Goal: Transaction & Acquisition: Book appointment/travel/reservation

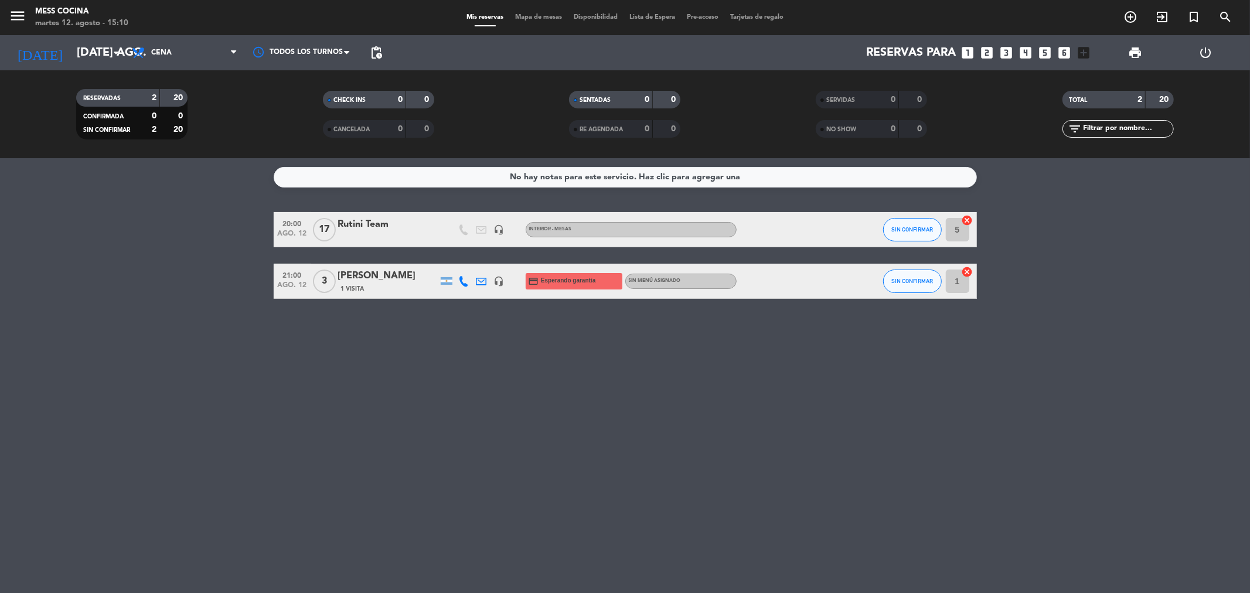
click at [518, 400] on div "No hay notas para este servicio. Haz clic para agregar una 20:00 ago. 12 17 Rut…" at bounding box center [625, 375] width 1250 height 435
click at [155, 253] on bookings-row "20:00 ago. 12 17 Rutini Team headset_mic INTERIOR - MESAS SIN CONFIRMAR 5 cance…" at bounding box center [625, 255] width 1250 height 87
drag, startPoint x: 155, startPoint y: 253, endPoint x: 577, endPoint y: 363, distance: 436.1
click at [577, 363] on div "No hay notas para este servicio. Haz clic para agregar una 20:00 ago. 12 17 Rut…" at bounding box center [625, 375] width 1250 height 435
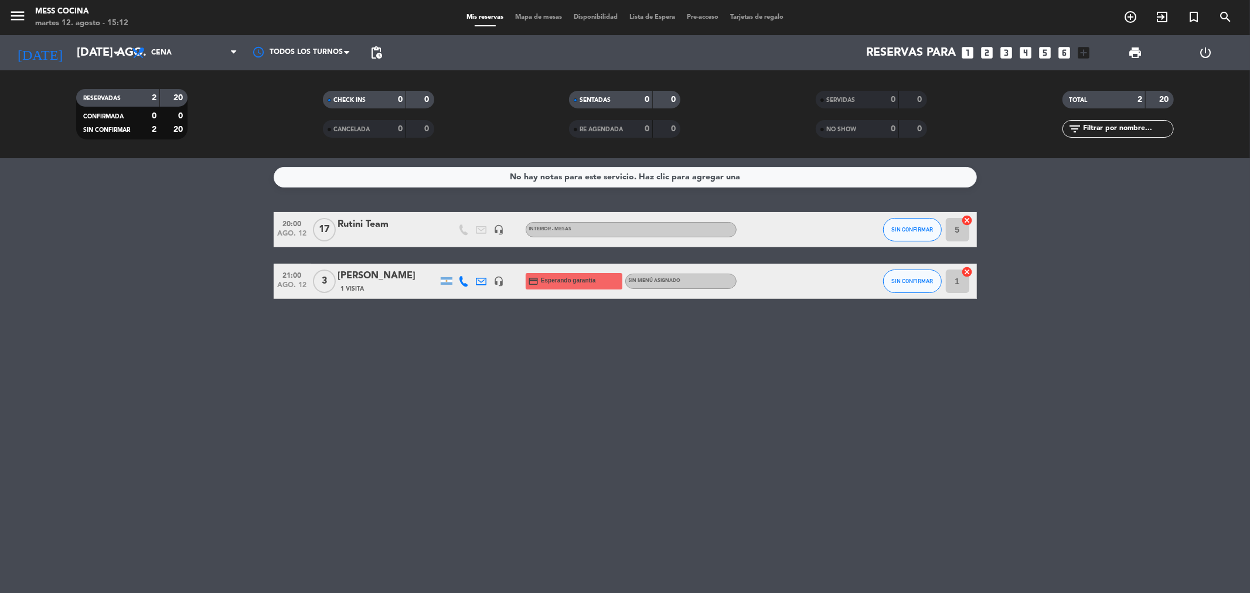
drag, startPoint x: 91, startPoint y: 247, endPoint x: 694, endPoint y: 468, distance: 642.6
click at [694, 468] on div "No hay notas para este servicio. Haz clic para agregar una 20:00 ago. 12 17 Rut…" at bounding box center [625, 375] width 1250 height 435
drag, startPoint x: 694, startPoint y: 468, endPoint x: 185, endPoint y: 250, distance: 553.7
click at [185, 250] on div "No hay notas para este servicio. Haz clic para agregar una 20:00 ago. 12 17 Rut…" at bounding box center [625, 375] width 1250 height 435
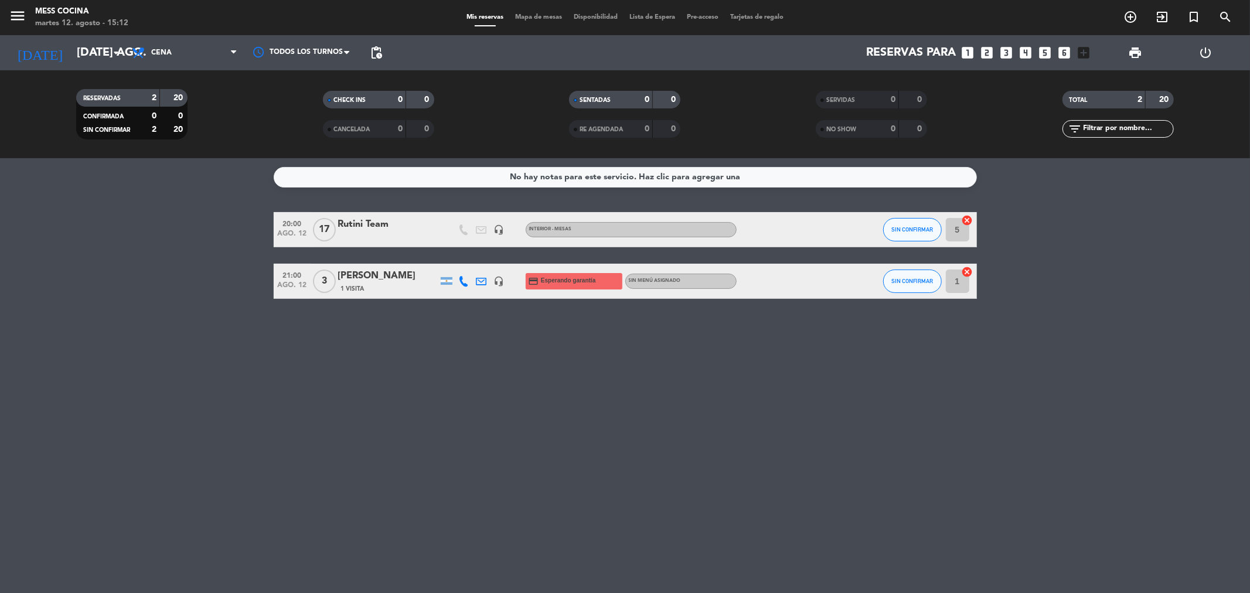
click at [185, 250] on bookings-row "20:00 ago. 12 17 Rutini Team headset_mic INTERIOR - MESAS SIN CONFIRMAR 5 cance…" at bounding box center [625, 255] width 1250 height 87
drag, startPoint x: 185, startPoint y: 250, endPoint x: 748, endPoint y: 434, distance: 592.3
click at [748, 434] on div "No hay notas para este servicio. Haz clic para agregar una 20:00 ago. 12 17 Rut…" at bounding box center [625, 375] width 1250 height 435
click at [190, 318] on div "No hay notas para este servicio. Haz clic para agregar una 20:00 ago. 12 17 Rut…" at bounding box center [625, 375] width 1250 height 435
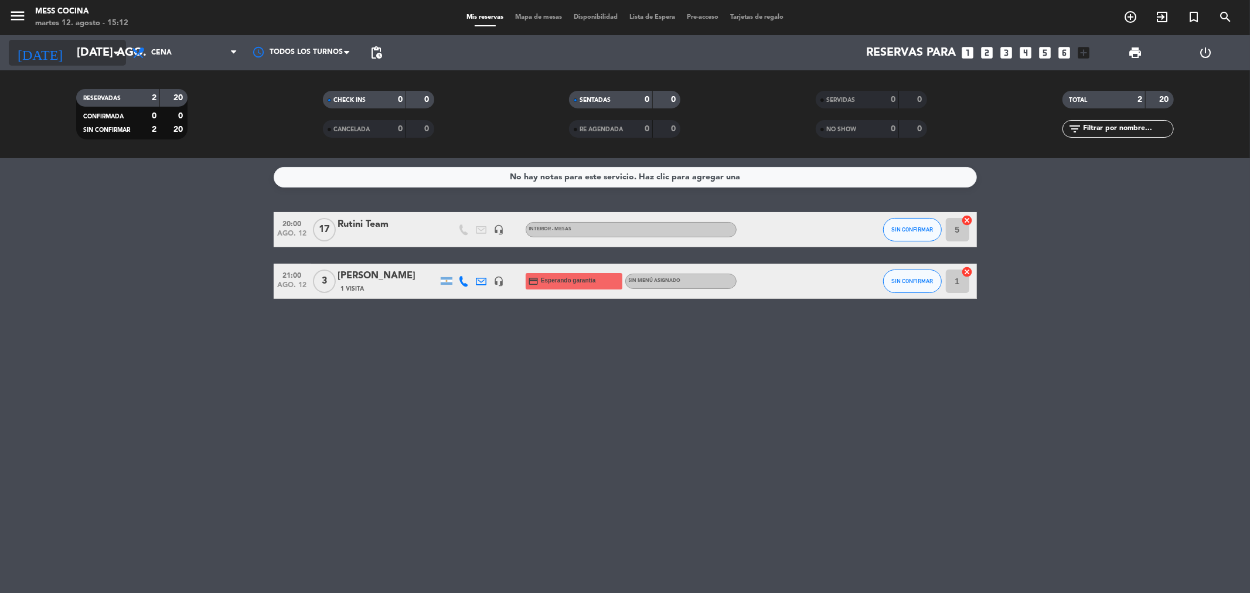
click at [124, 57] on input "[DATE] ago." at bounding box center [145, 53] width 149 height 26
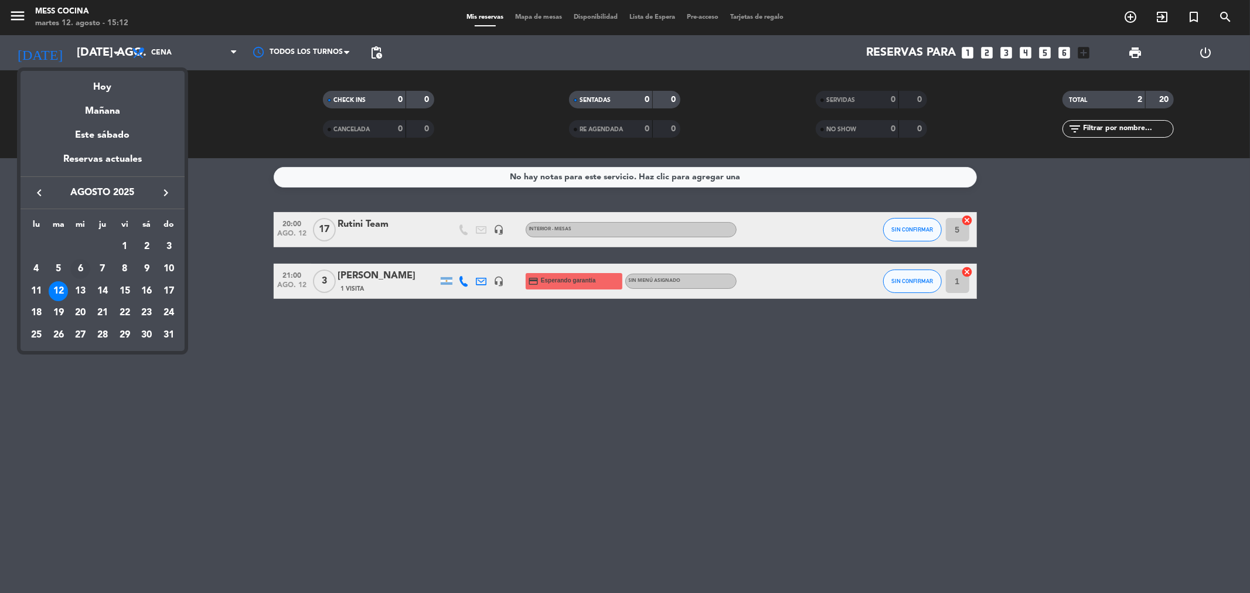
click at [69, 278] on td "6" at bounding box center [80, 269] width 22 height 22
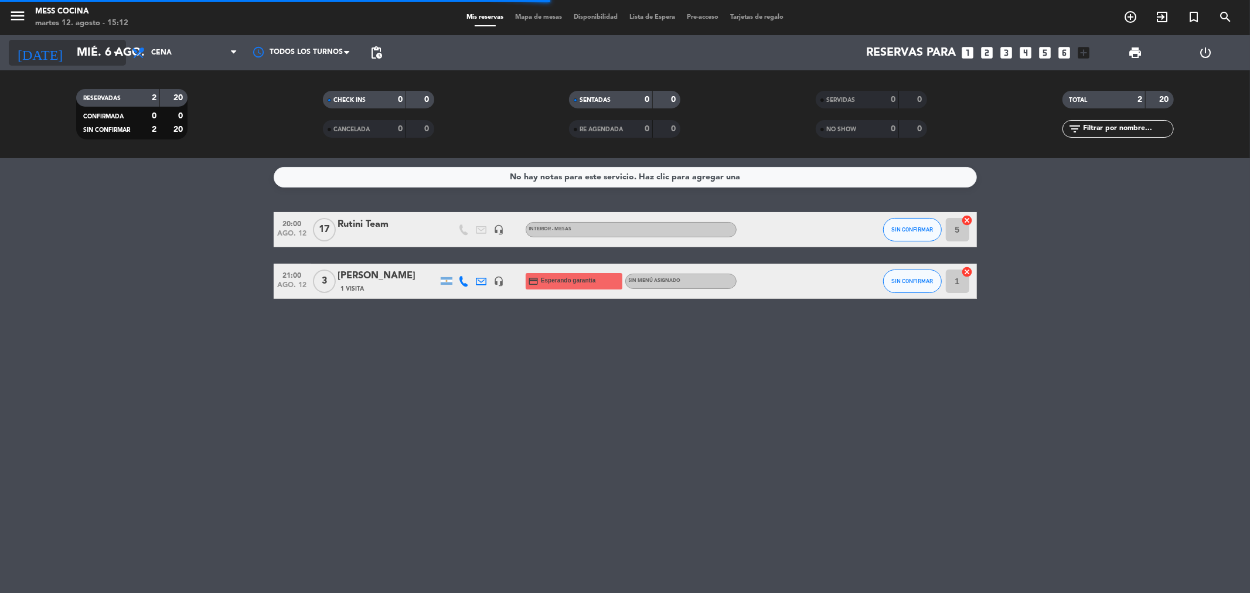
click at [71, 47] on input "mié. 6 ago." at bounding box center [145, 53] width 149 height 26
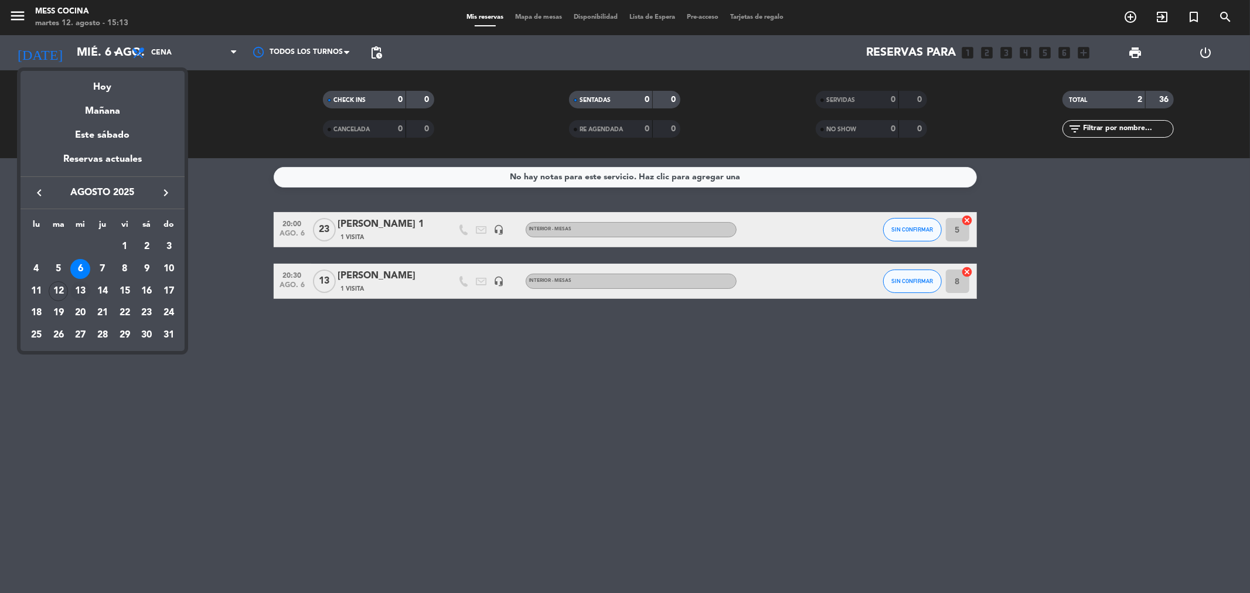
click at [85, 288] on div "13" at bounding box center [80, 291] width 20 height 20
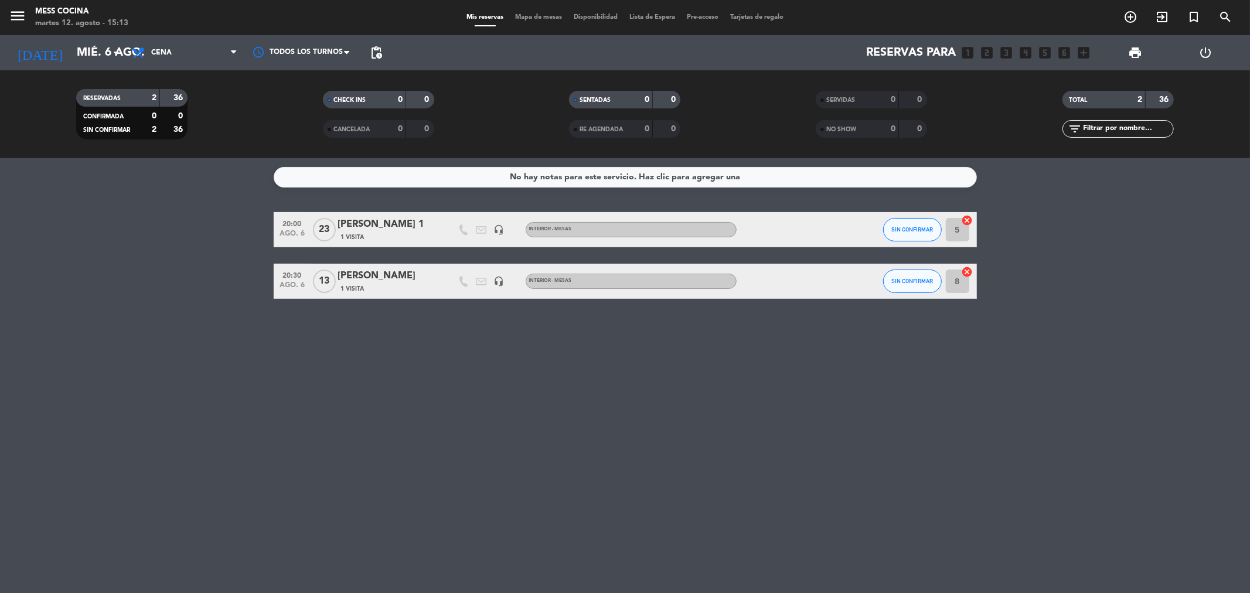
type input "mié. 13 ago."
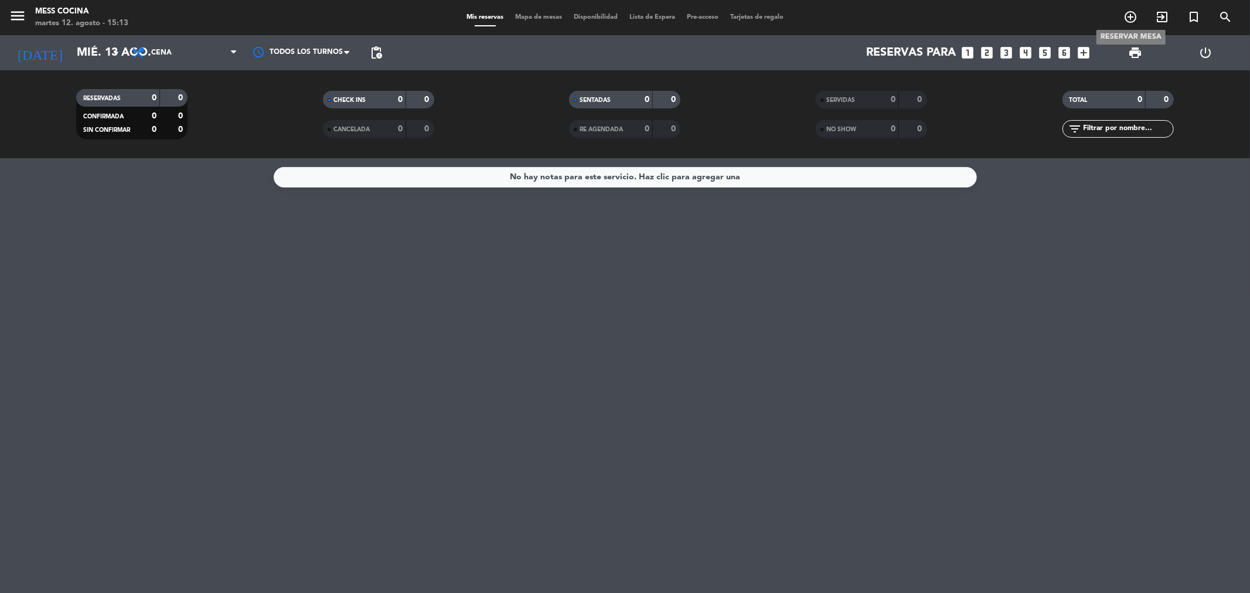
click at [1136, 18] on icon "add_circle_outline" at bounding box center [1130, 17] width 14 height 14
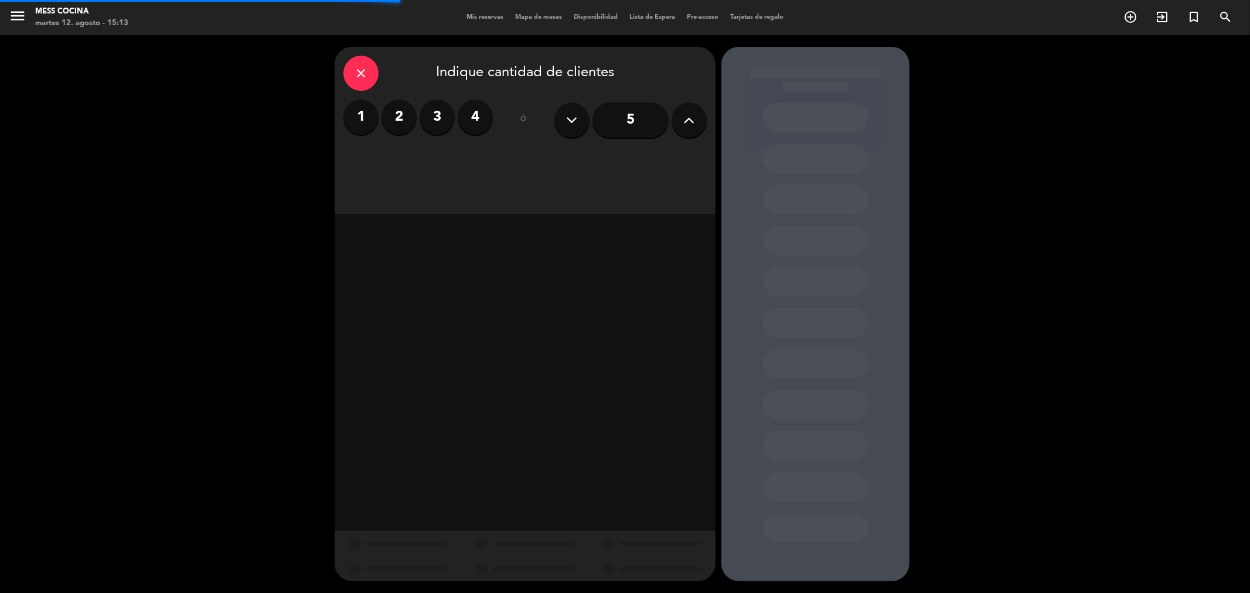
click at [389, 120] on label "2" at bounding box center [398, 117] width 35 height 35
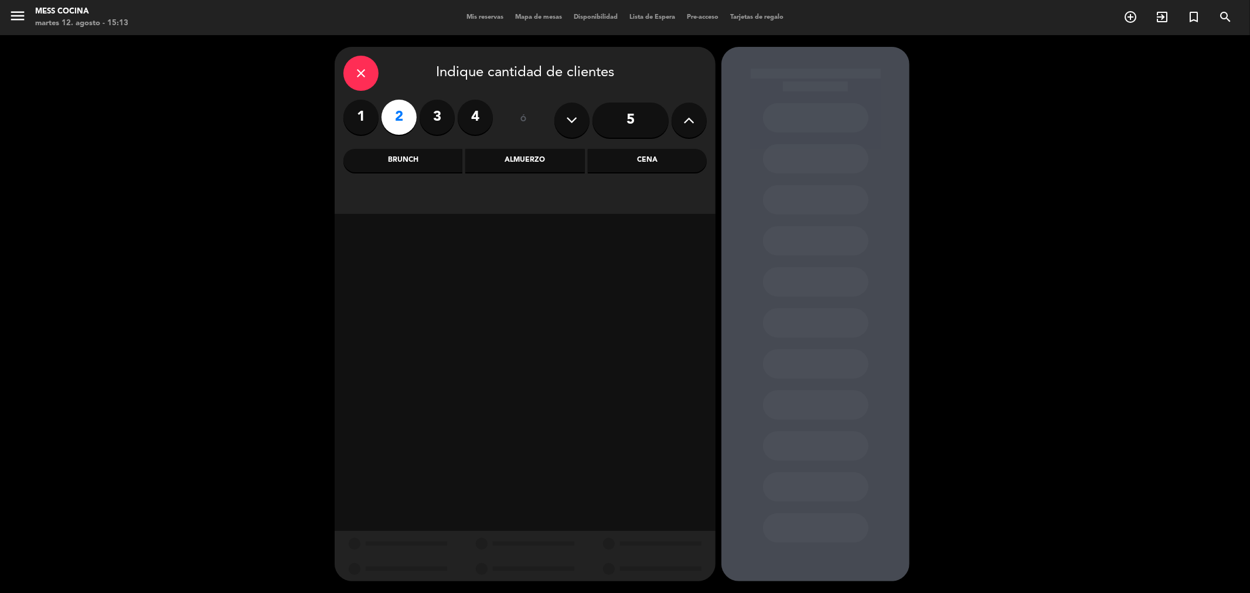
click at [670, 160] on div "Cena" at bounding box center [647, 160] width 119 height 23
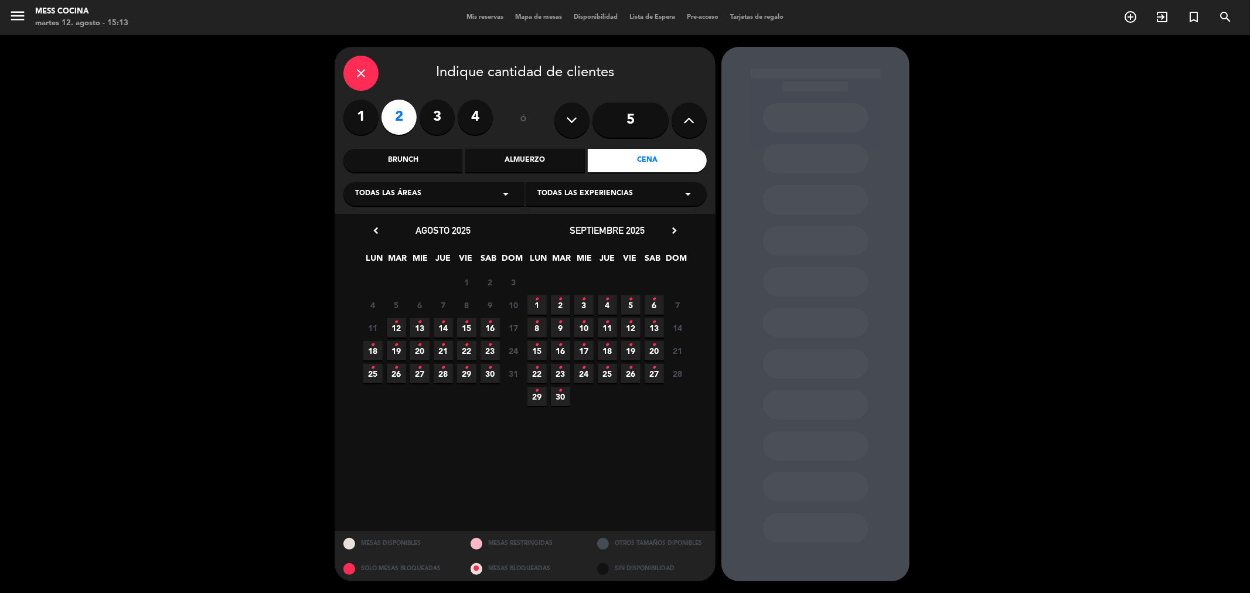
click at [417, 328] on span "13 •" at bounding box center [419, 327] width 19 height 19
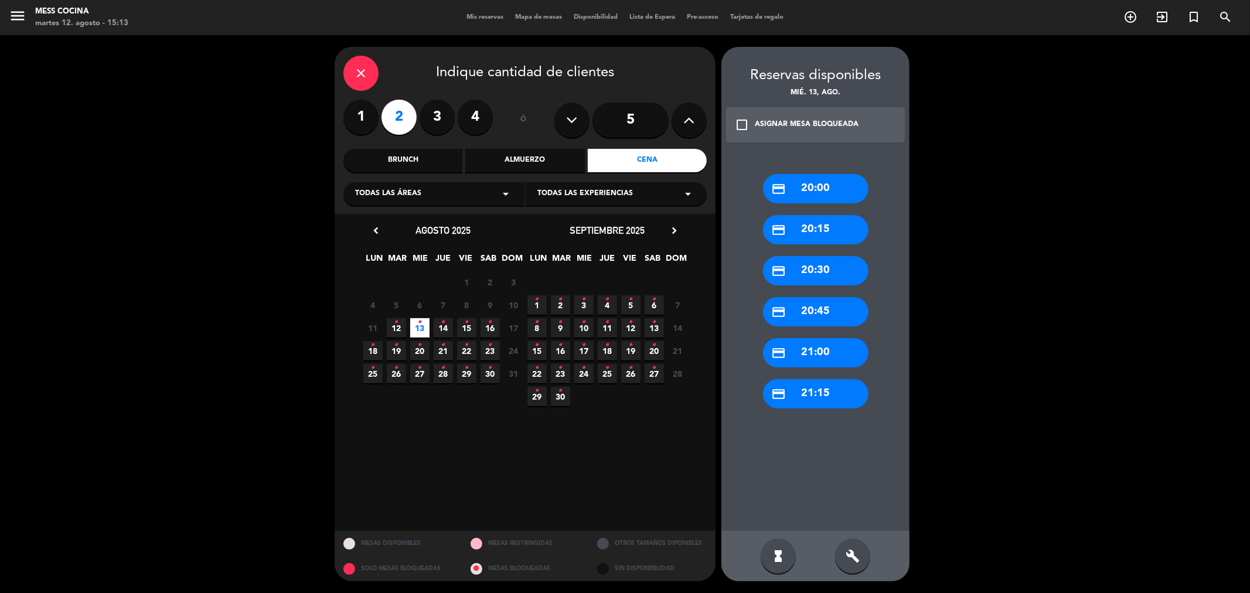
click at [842, 190] on div "credit_card 20:00" at bounding box center [815, 188] width 105 height 29
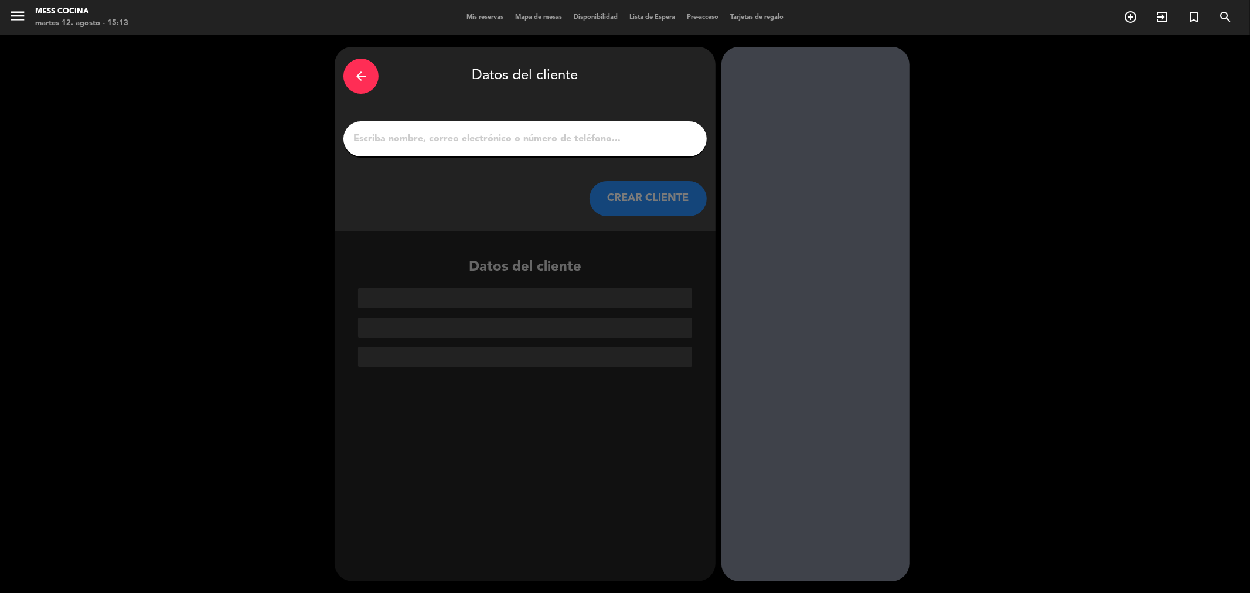
click at [643, 157] on div "arrow_back Datos del cliente CREAR CLIENTE" at bounding box center [525, 139] width 381 height 185
click at [629, 132] on input "1" at bounding box center [525, 139] width 346 height 16
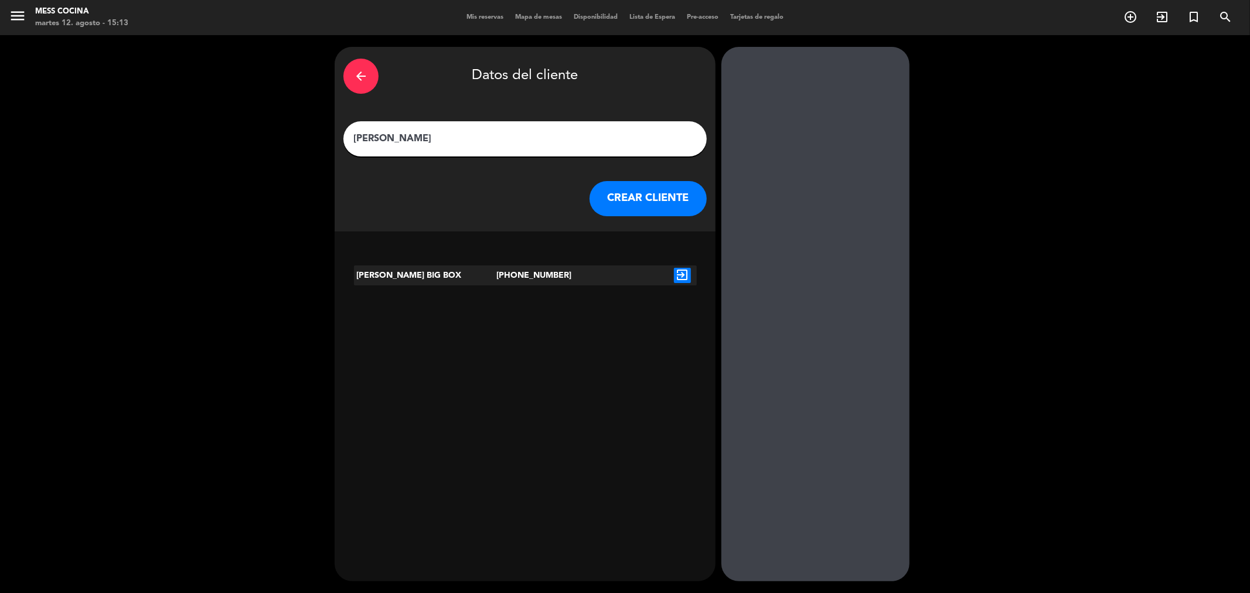
type input "[PERSON_NAME]"
click at [511, 296] on div "[PERSON_NAME] BIG BOX [PHONE_NUMBER] exit_to_app" at bounding box center [525, 283] width 381 height 54
click at [677, 285] on div "exit_to_app" at bounding box center [682, 275] width 29 height 20
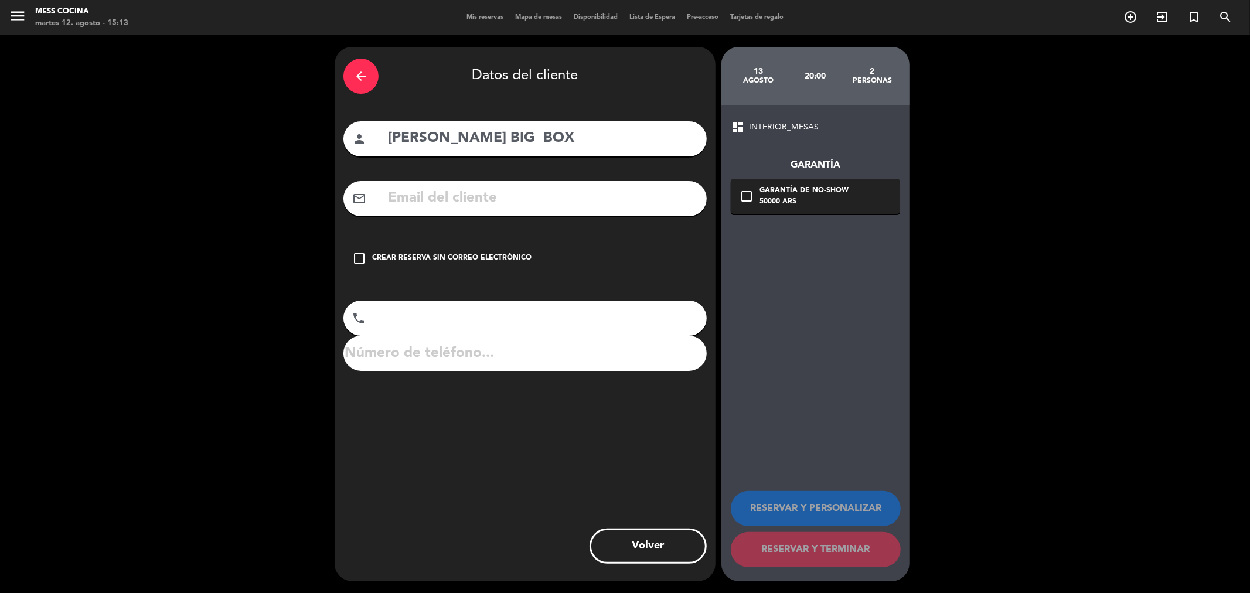
type input "[PHONE_NUMBER]"
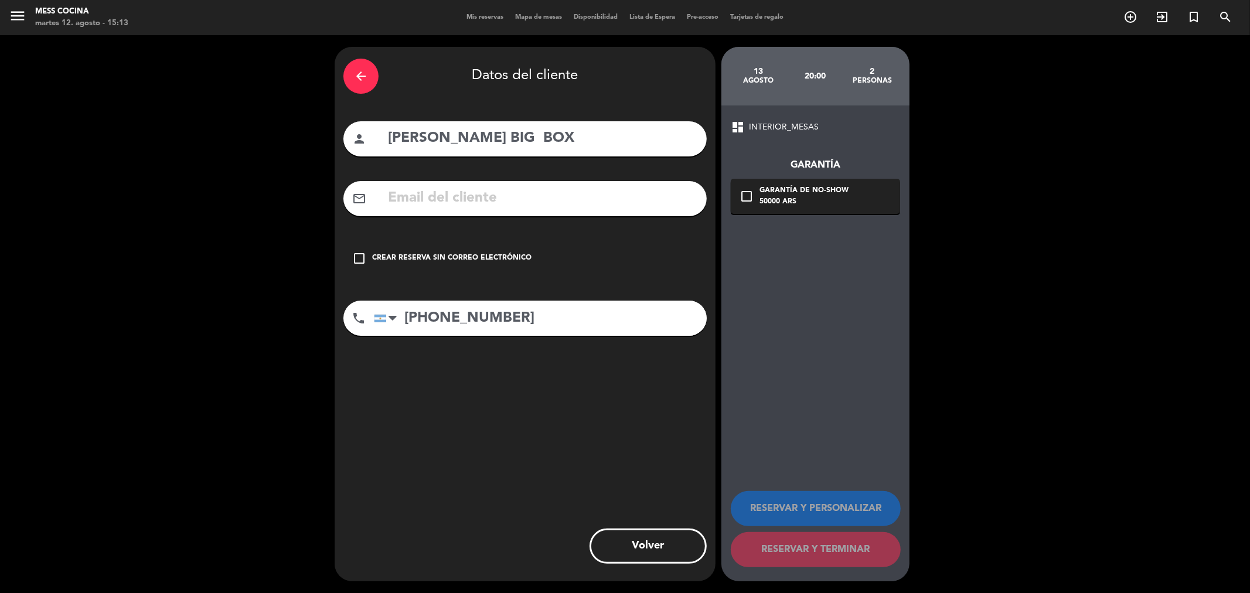
click at [678, 280] on div "arrow_back Datos del cliente person [PERSON_NAME] BIG BOX mail_outline check_bo…" at bounding box center [525, 314] width 381 height 534
drag, startPoint x: 590, startPoint y: 145, endPoint x: 524, endPoint y: 165, distance: 68.6
click at [524, 165] on div "arrow_back Datos del cliente person [PERSON_NAME] BIG BOX mail_outline check_bo…" at bounding box center [525, 314] width 381 height 534
type input "[PERSON_NAME]"
click at [454, 271] on div "check_box_outline_blank Crear reserva sin correo electrónico" at bounding box center [524, 258] width 363 height 35
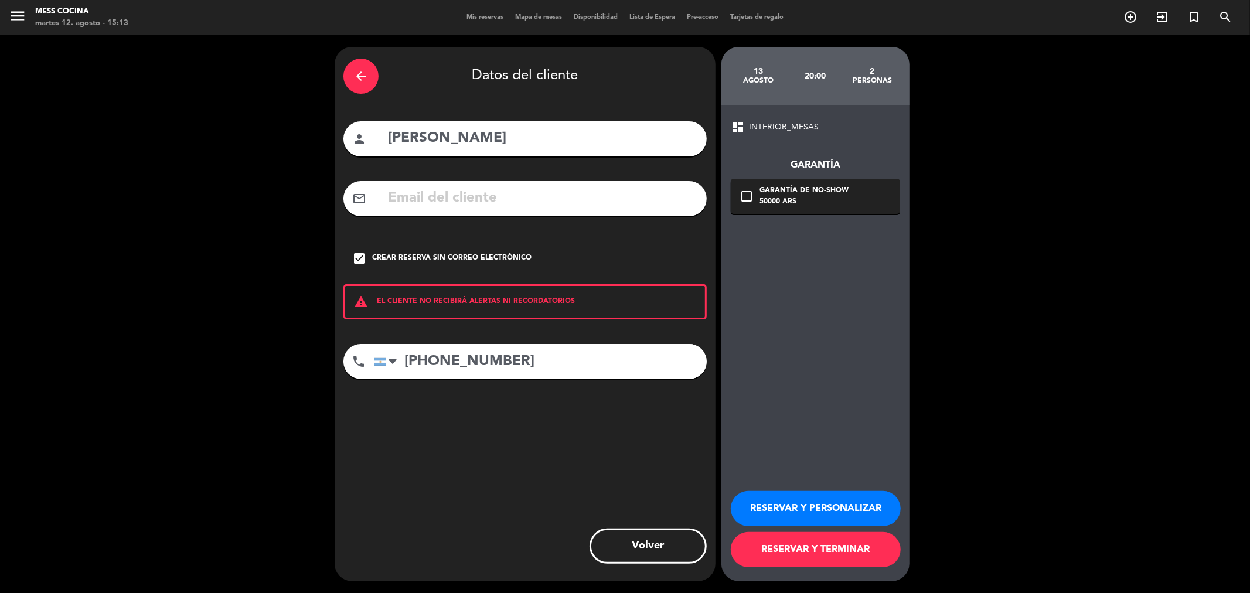
click at [839, 561] on button "RESERVAR Y TERMINAR" at bounding box center [816, 549] width 170 height 35
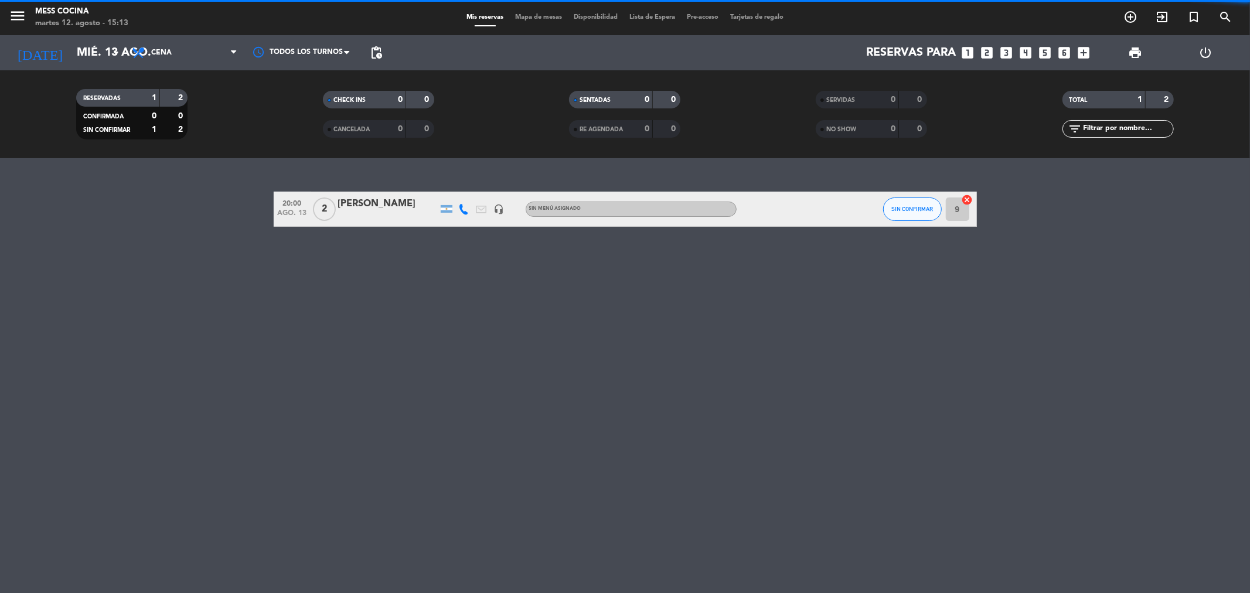
click at [366, 202] on div "20:00 ago. 13 2 [PERSON_NAME] headset_mic Sin menú asignado SIN CONFIRMAR 9 can…" at bounding box center [625, 375] width 1250 height 435
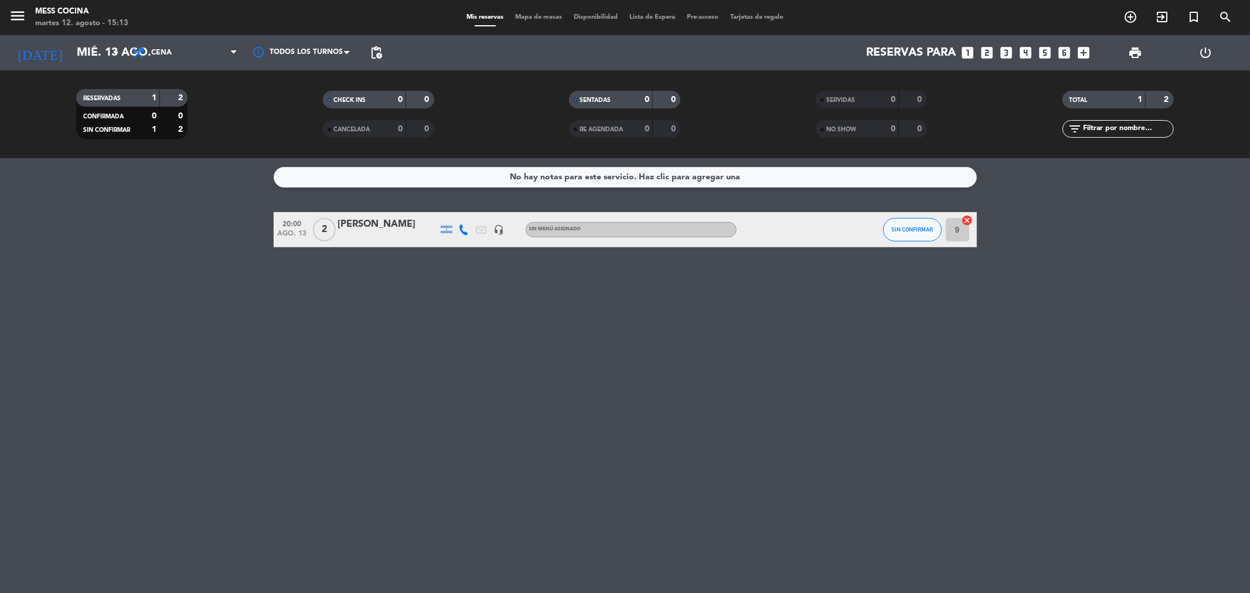
click at [385, 210] on div "No hay notas para este servicio. Haz clic para agregar una 20:00 ago. 13 2 [PER…" at bounding box center [625, 375] width 1250 height 435
click at [382, 219] on div "[PERSON_NAME]" at bounding box center [388, 224] width 100 height 15
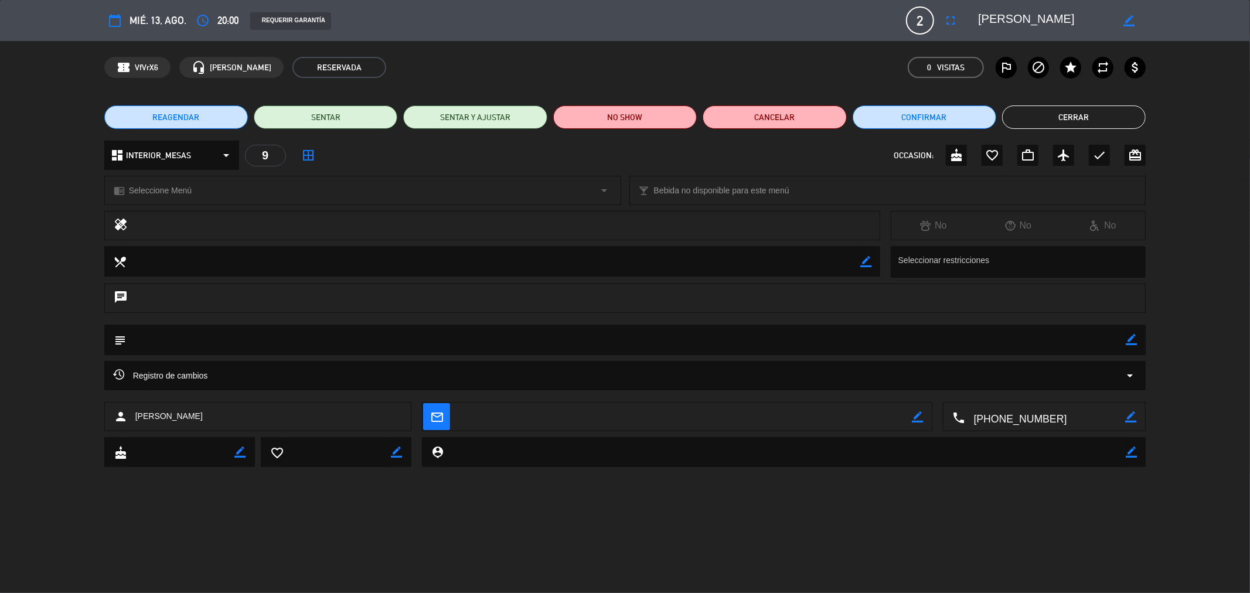
click at [1129, 336] on icon "border_color" at bounding box center [1131, 339] width 11 height 11
click at [1072, 336] on textarea at bounding box center [626, 340] width 1000 height 30
type textarea "garantia x mp"
click at [1141, 342] on div "subject" at bounding box center [625, 340] width 1042 height 30
click at [1138, 342] on div "subject" at bounding box center [625, 340] width 1042 height 30
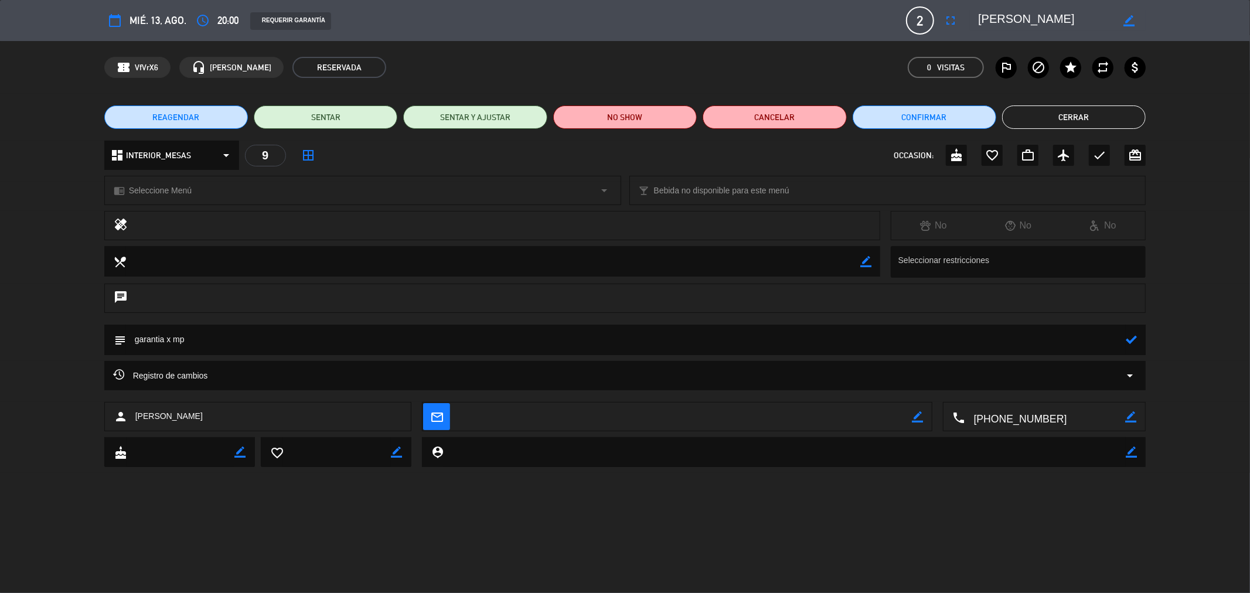
click at [1133, 342] on icon at bounding box center [1131, 339] width 11 height 11
click at [1096, 124] on button "Cerrar" at bounding box center [1074, 116] width 144 height 23
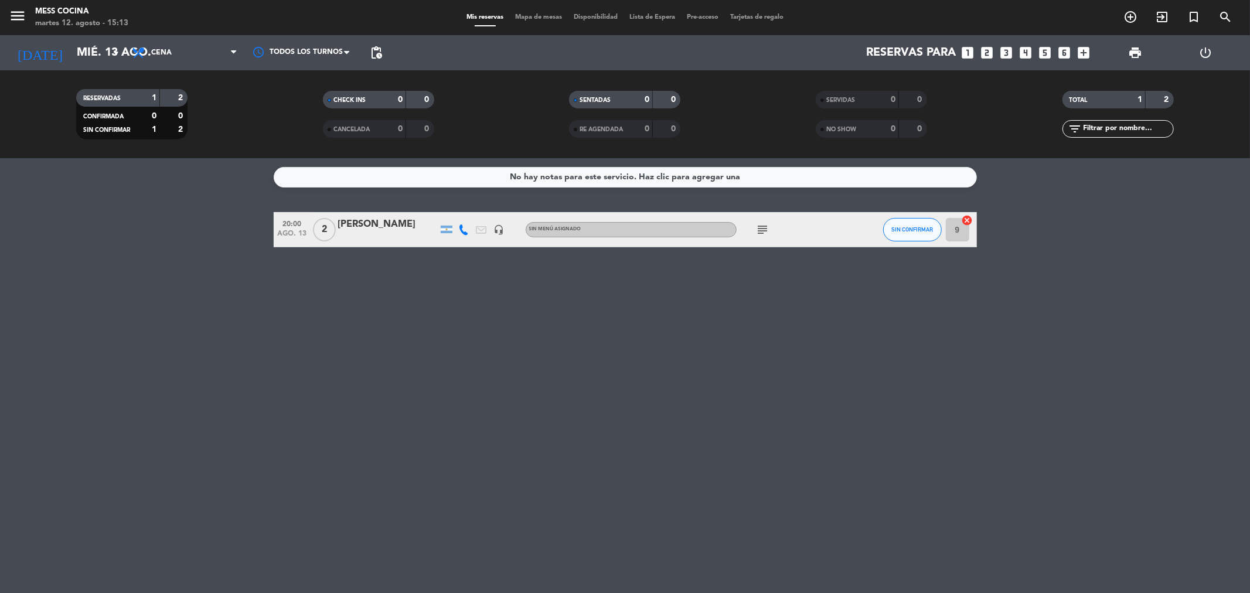
drag, startPoint x: 84, startPoint y: 295, endPoint x: 931, endPoint y: 384, distance: 851.5
click at [931, 384] on div "No hay notas para este servicio. Haz clic para agregar una 20:00 ago. 13 2 [PER…" at bounding box center [625, 375] width 1250 height 435
click at [87, 66] on div "[DATE] mié. 13 ago. arrow_drop_down" at bounding box center [67, 52] width 117 height 35
click at [90, 56] on input "mié. 13 ago." at bounding box center [145, 53] width 149 height 26
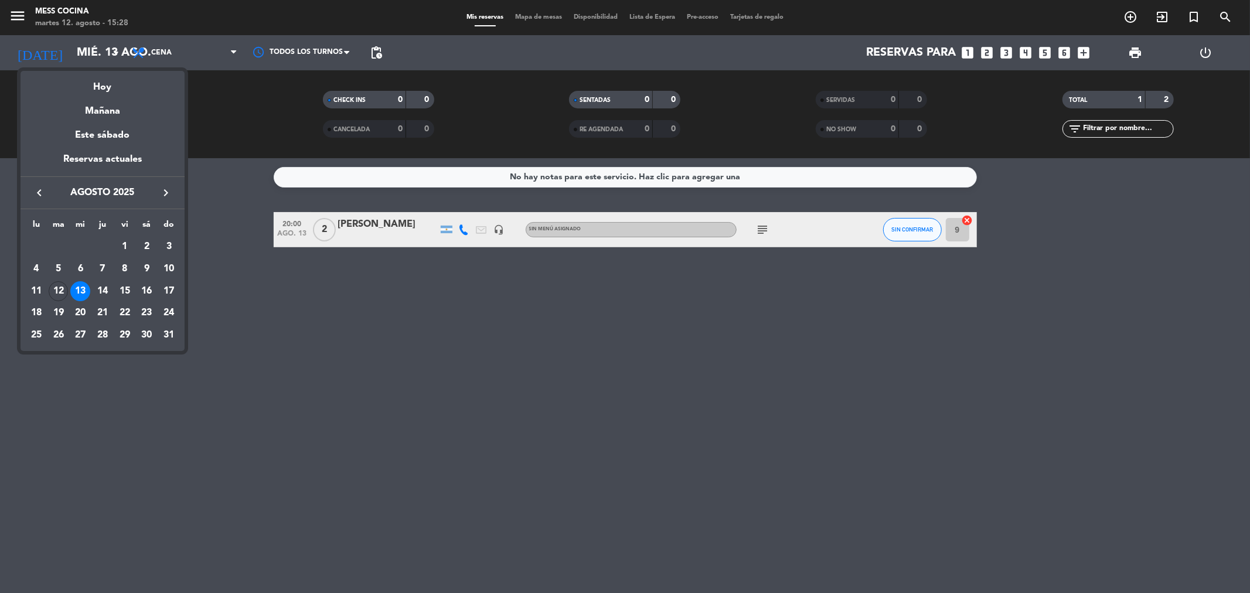
click at [64, 284] on td "12" at bounding box center [58, 291] width 22 height 22
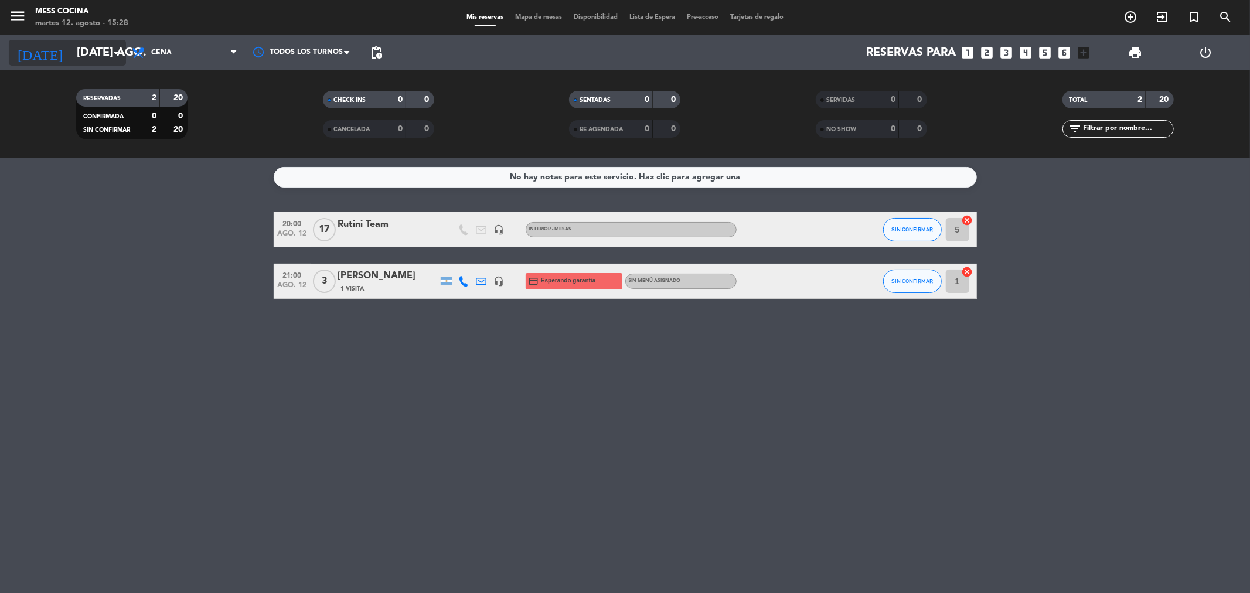
click at [108, 62] on input "[DATE] ago." at bounding box center [145, 53] width 149 height 26
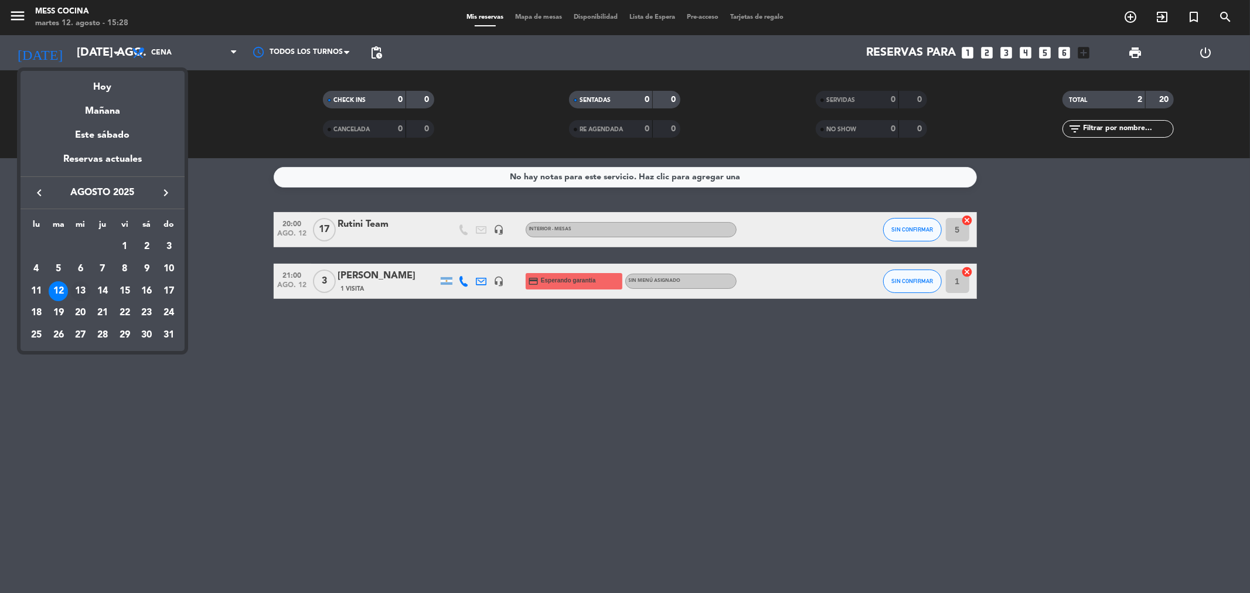
click at [83, 291] on div "13" at bounding box center [80, 291] width 20 height 20
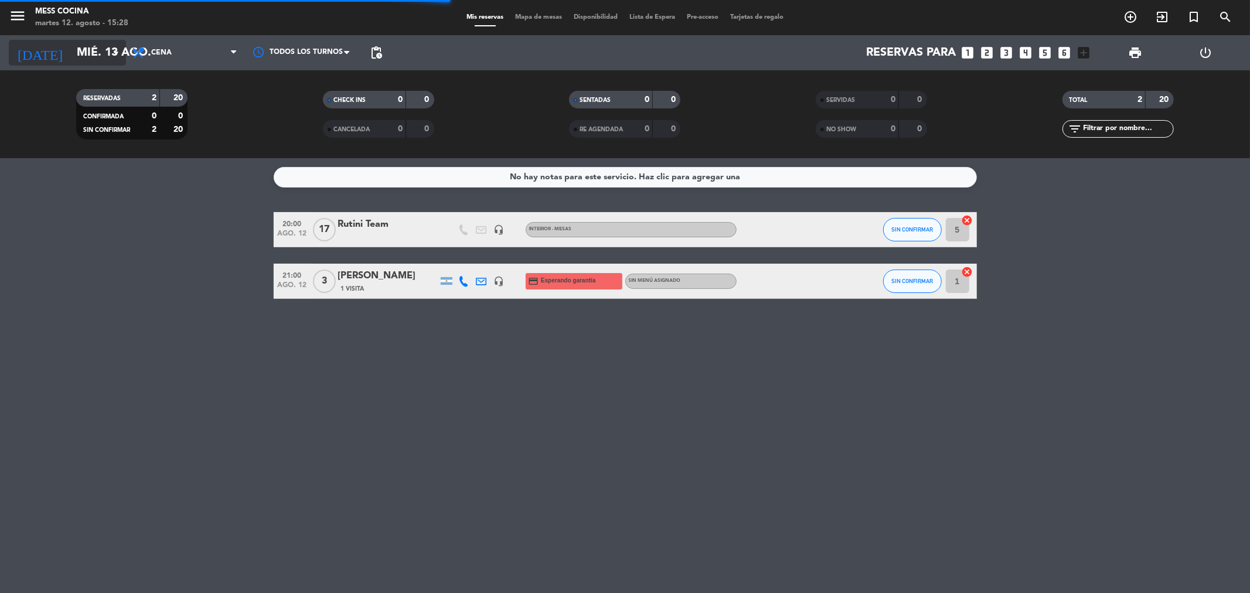
click at [77, 49] on input "mié. 13 ago." at bounding box center [145, 53] width 149 height 26
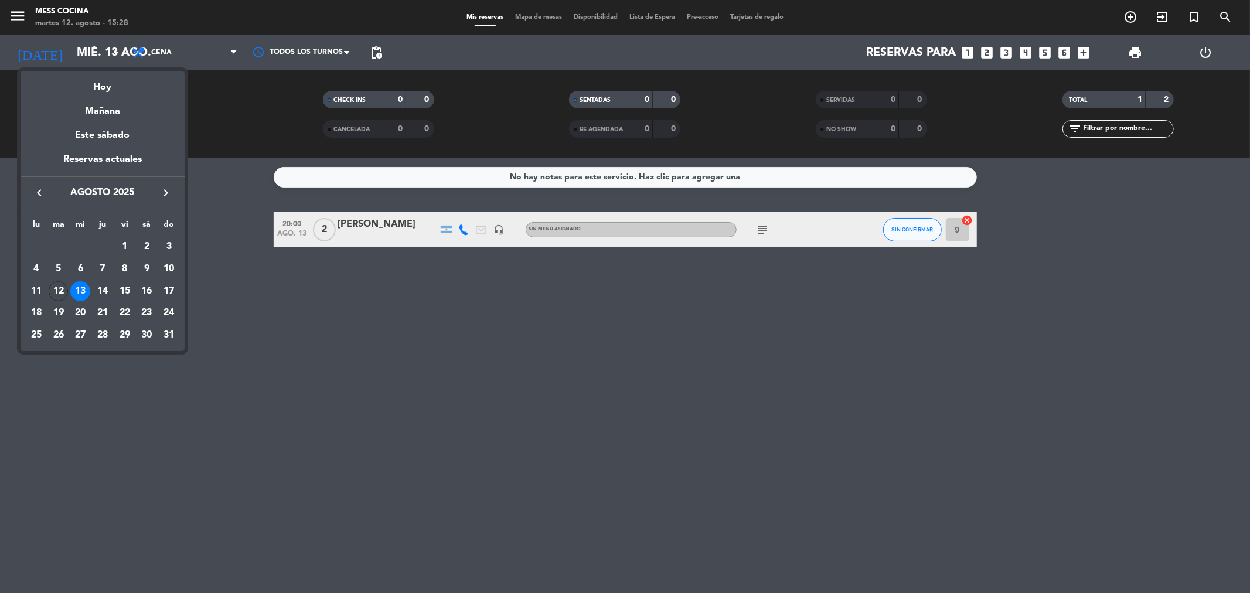
click at [765, 230] on div at bounding box center [625, 296] width 1250 height 593
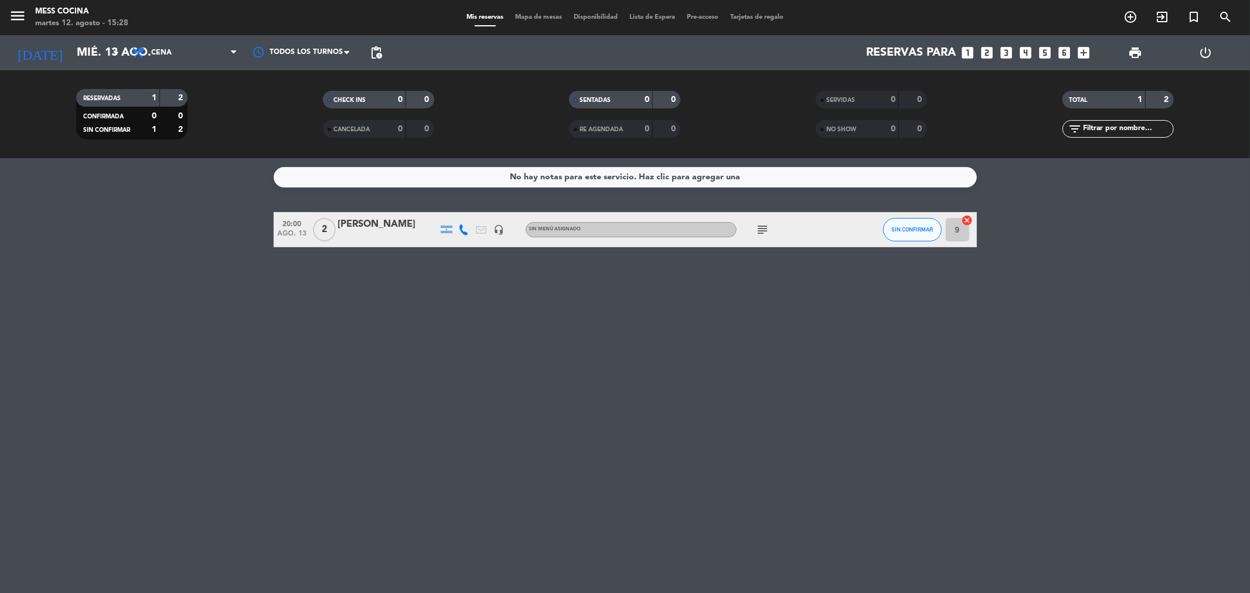
click at [765, 230] on icon "subject" at bounding box center [763, 230] width 14 height 14
click at [716, 286] on div "No hay notas para este servicio. Haz clic para agregar una 20:00 ago. 13 2 [PER…" at bounding box center [625, 375] width 1250 height 435
click at [100, 55] on input "mié. 13 ago." at bounding box center [145, 53] width 149 height 26
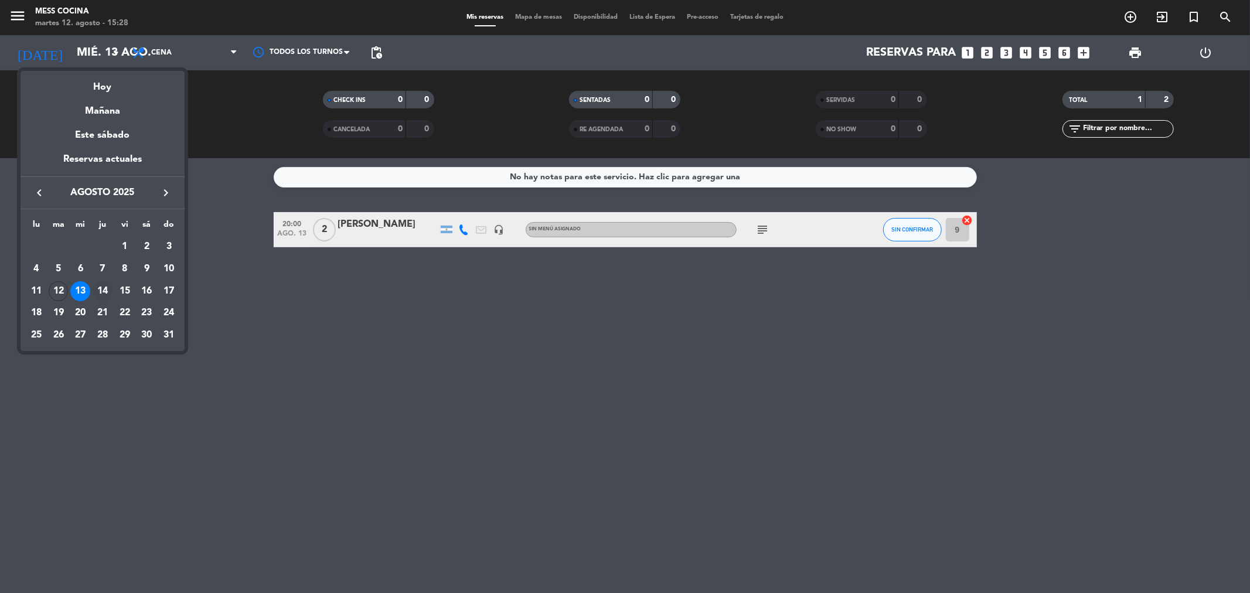
click at [104, 294] on div "14" at bounding box center [103, 291] width 20 height 20
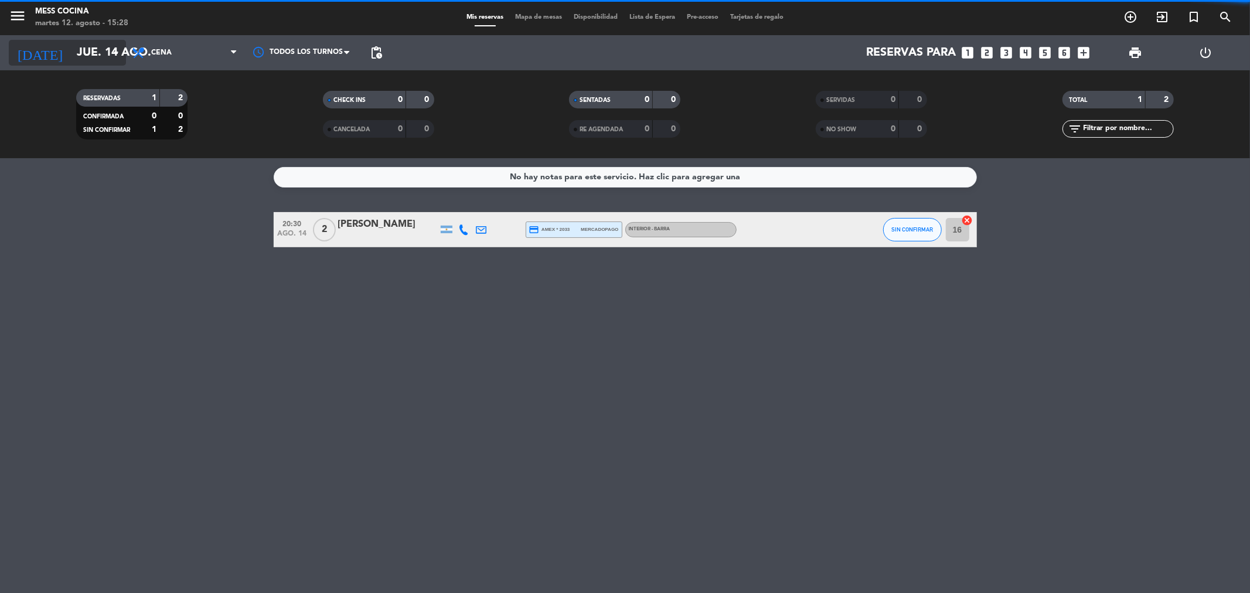
click at [71, 53] on input "jue. 14 ago." at bounding box center [145, 53] width 149 height 26
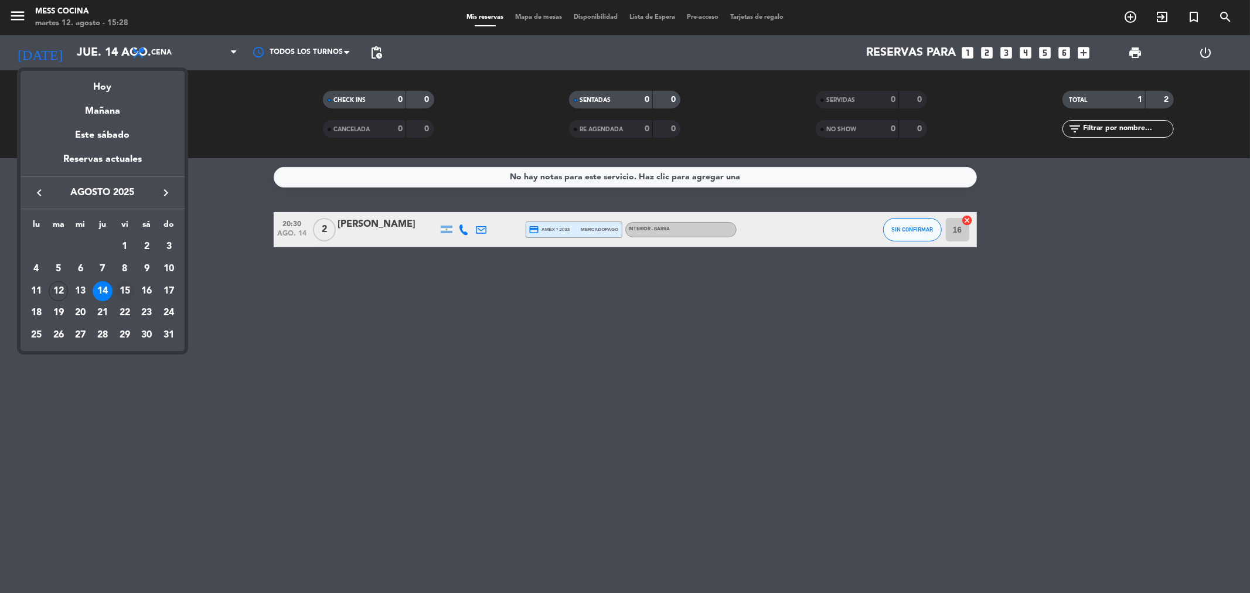
click at [132, 293] on div "15" at bounding box center [125, 291] width 20 height 20
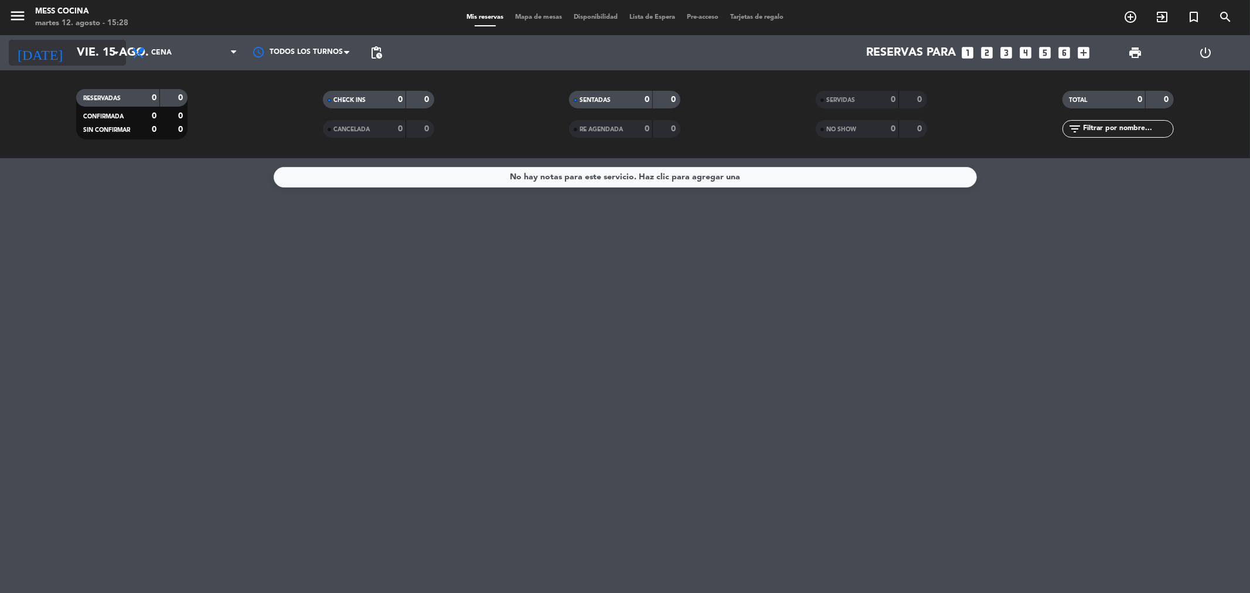
click at [100, 63] on input "vie. 15 ago." at bounding box center [145, 53] width 149 height 26
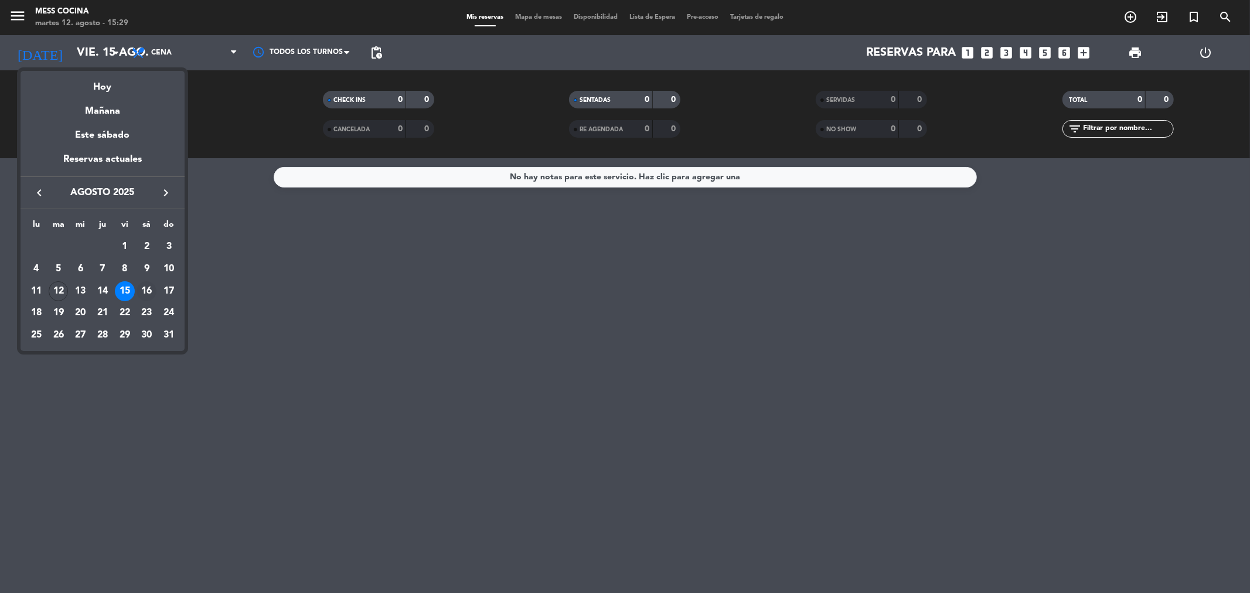
click at [149, 290] on div "16" at bounding box center [147, 291] width 20 height 20
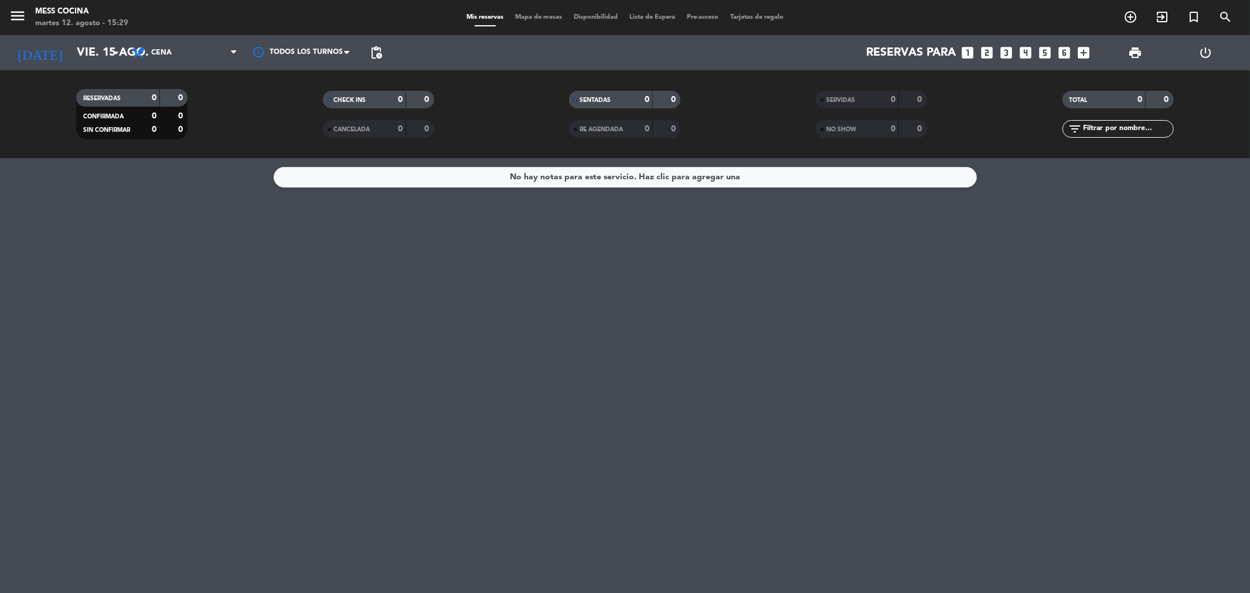
type input "sáb. 16 ago."
